Goal: Find specific page/section: Find specific page/section

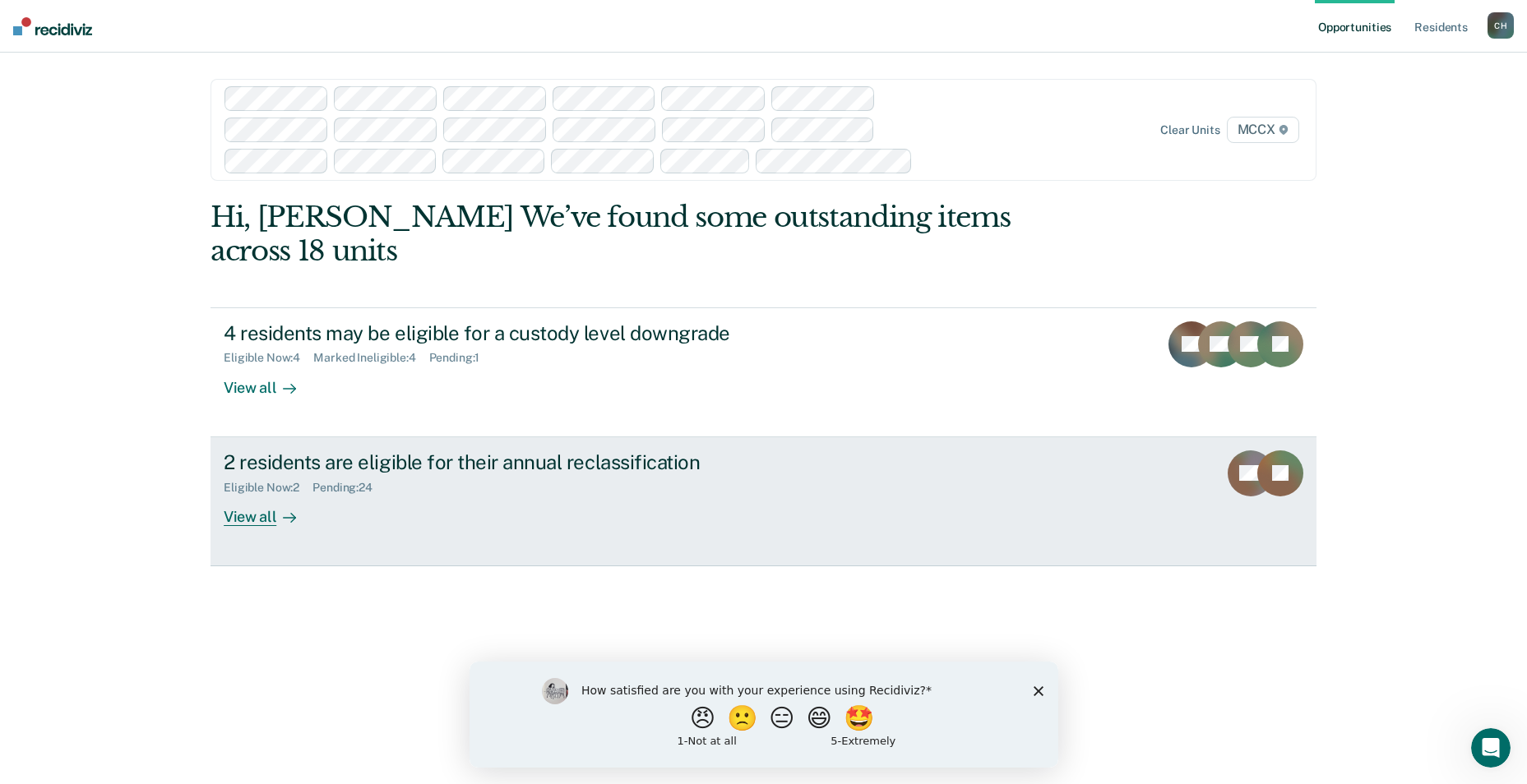
click at [245, 494] on div "View all" at bounding box center [270, 510] width 92 height 32
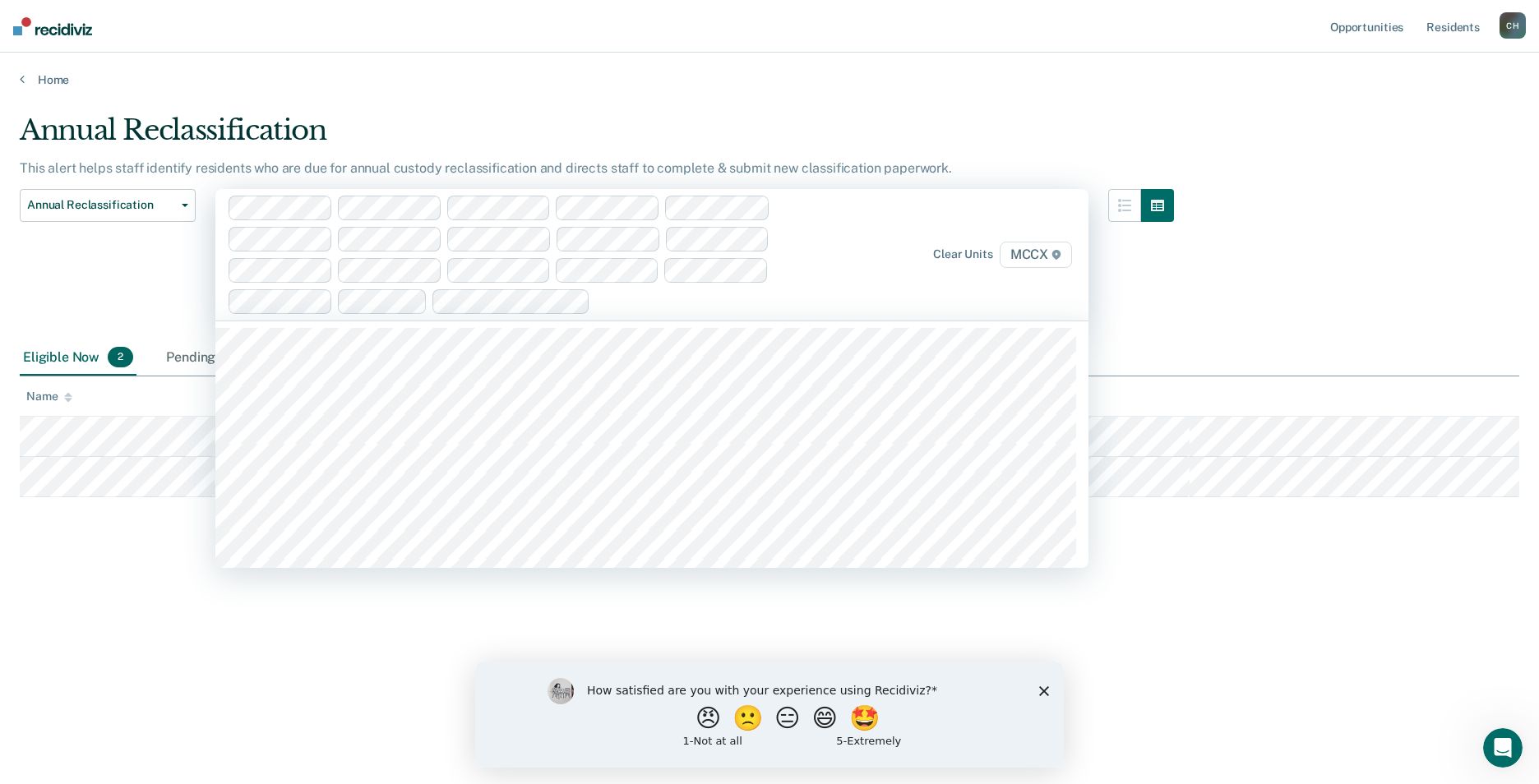
click at [1032, 254] on span "MCCX" at bounding box center [1036, 255] width 72 height 26
click at [1056, 254] on icon at bounding box center [1056, 255] width 10 height 10
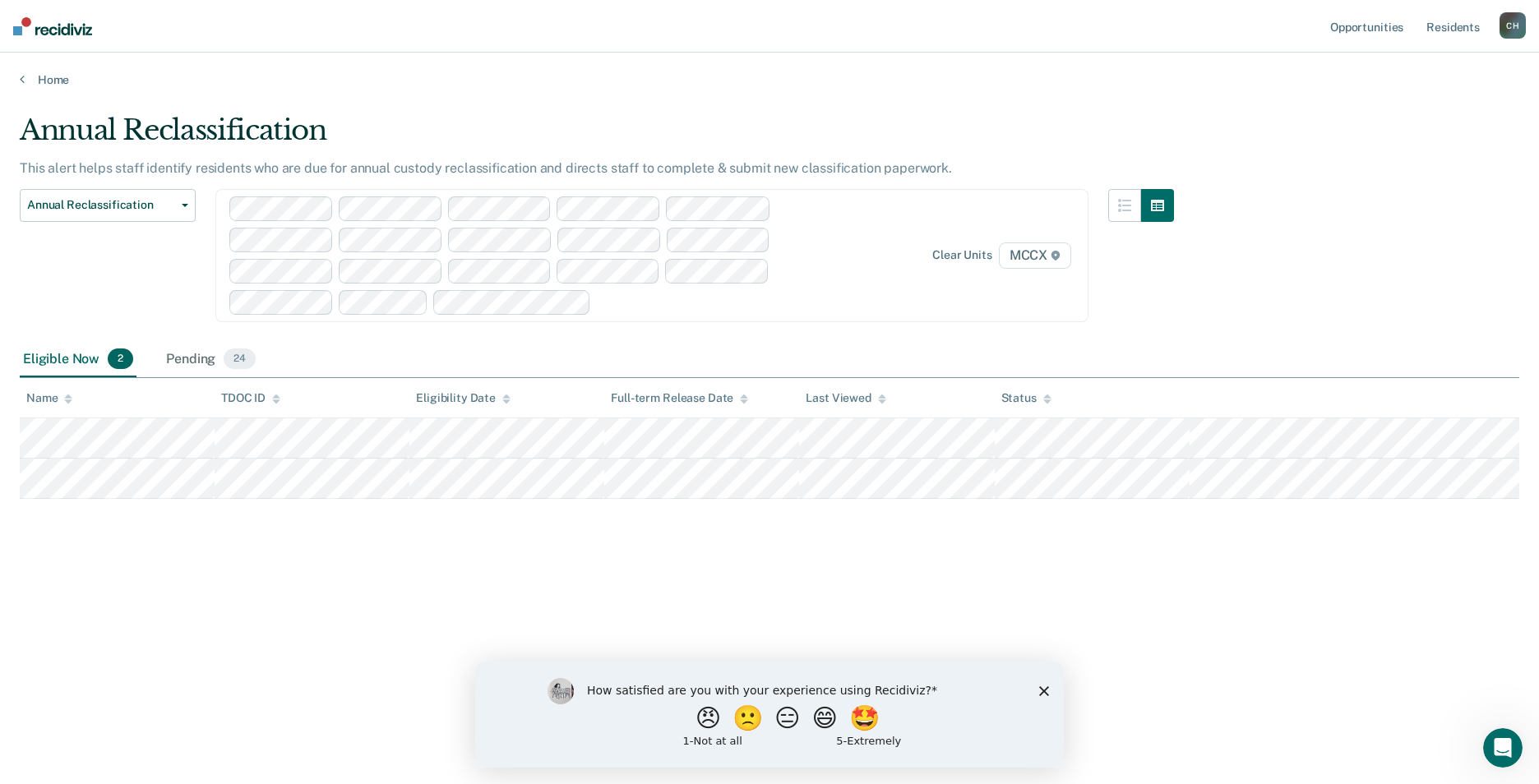
click at [1056, 254] on icon at bounding box center [1055, 255] width 10 height 10
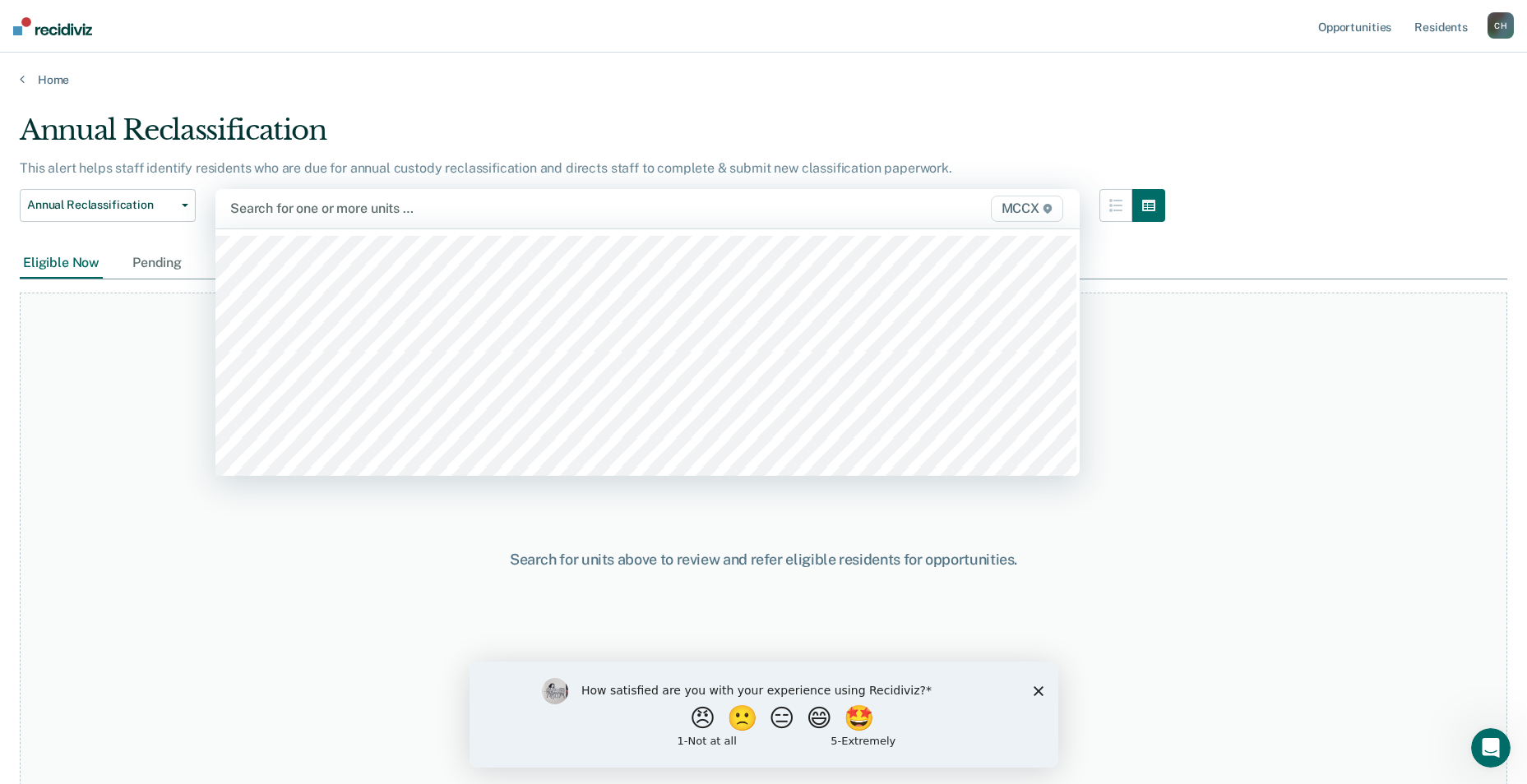
click at [430, 211] on div at bounding box center [521, 208] width 583 height 18
type input "mccx"
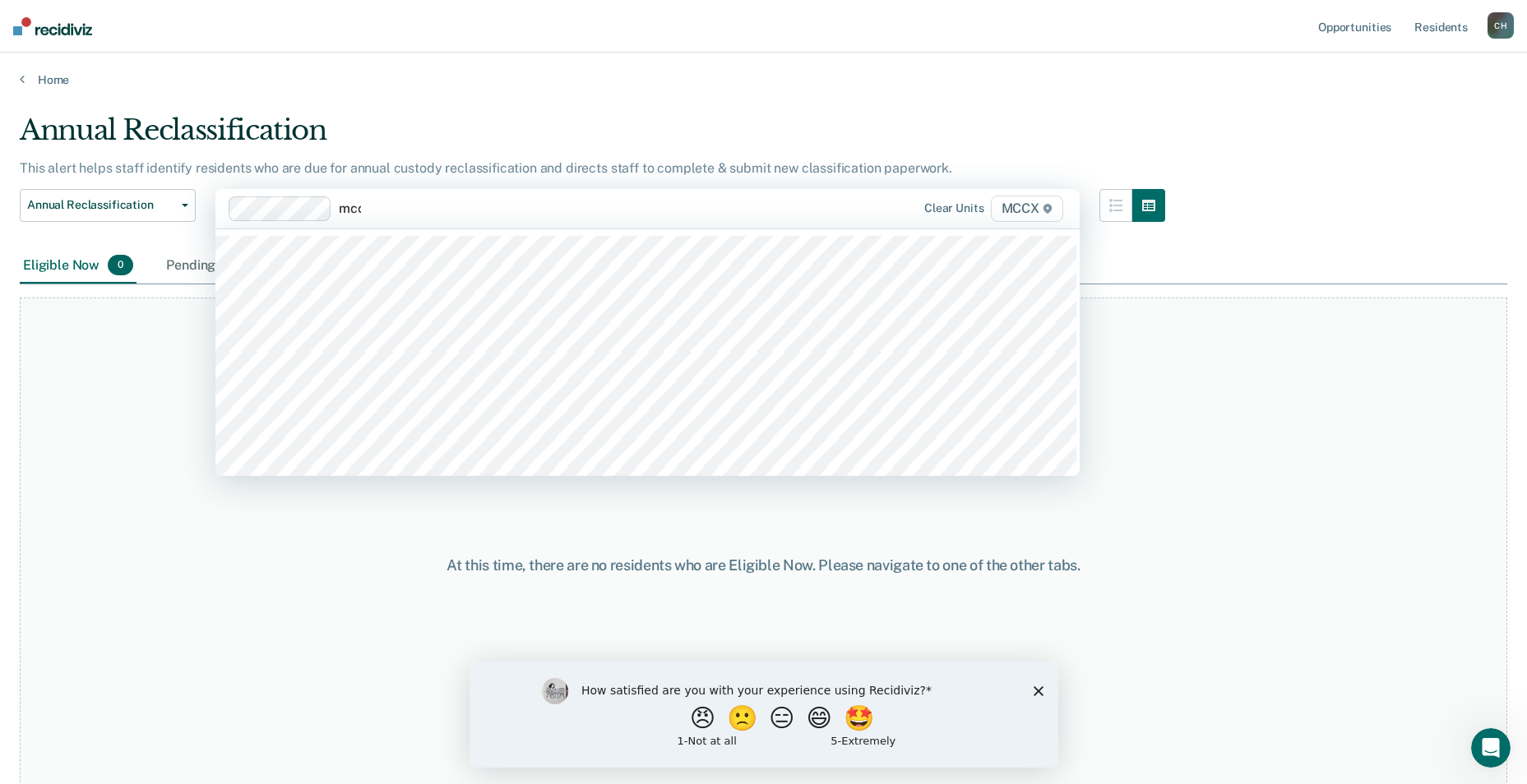
type input "mccx"
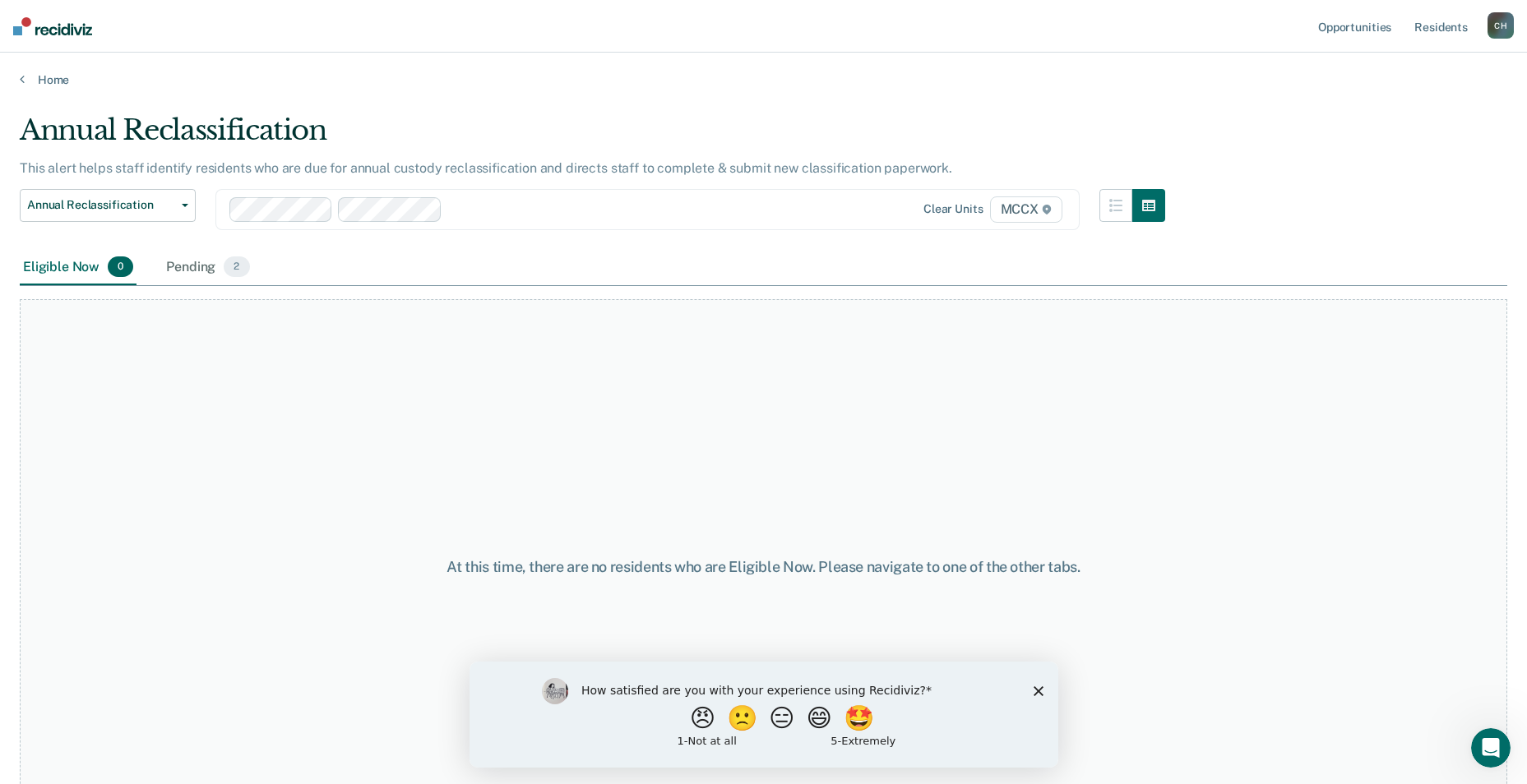
click at [446, 252] on div "Eligible Now 0 Pending 2" at bounding box center [763, 269] width 1487 height 37
click at [202, 269] on div "Pending 2" at bounding box center [207, 268] width 90 height 36
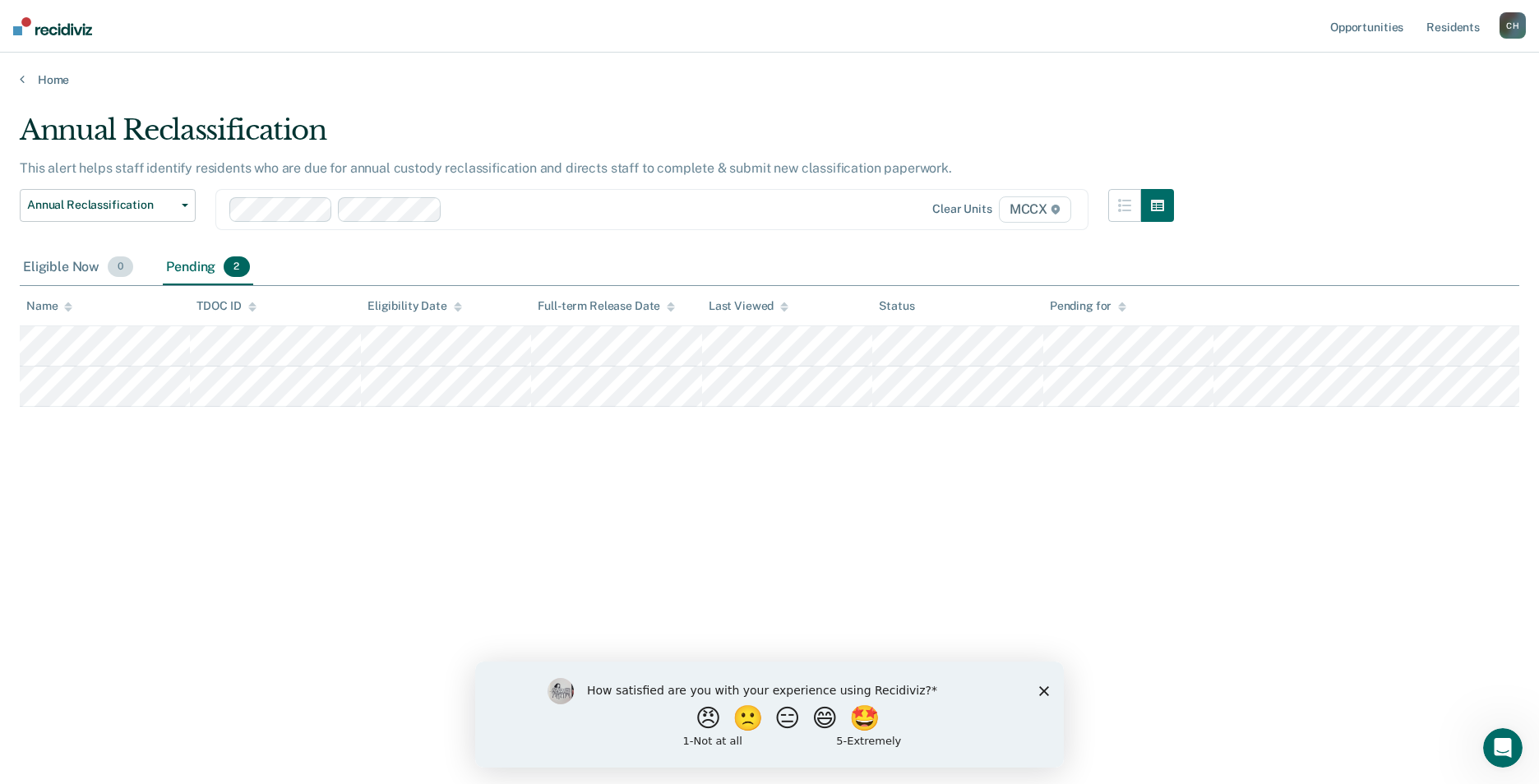
click at [66, 258] on div "Eligible Now 0" at bounding box center [78, 268] width 116 height 36
